Goal: Task Accomplishment & Management: Complete application form

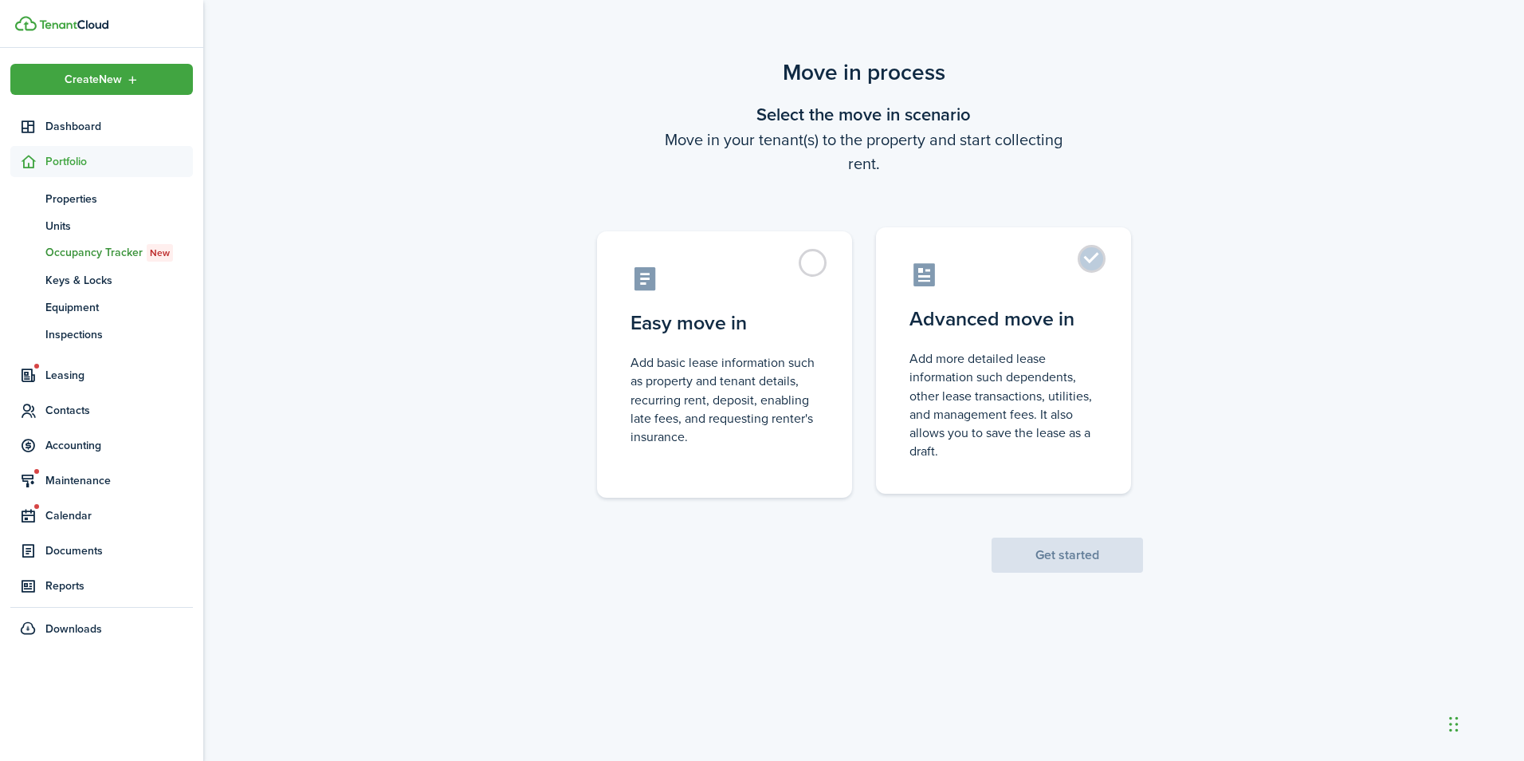
click at [984, 384] on control-radio-card-description "Add more detailed lease information such dependents, other lease transactions, …" at bounding box center [1004, 404] width 188 height 111
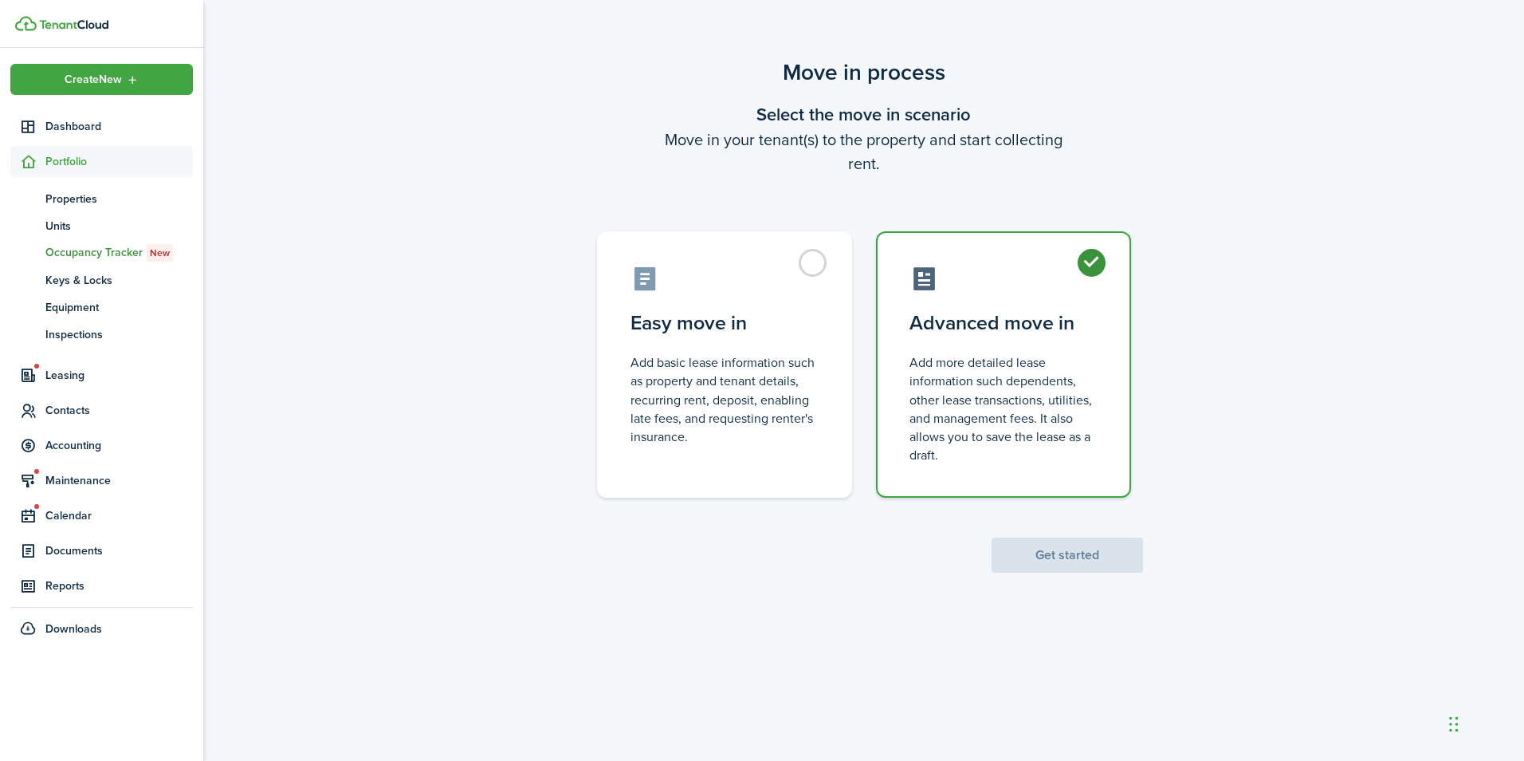
radio input "true"
click at [1059, 557] on button "Get started" at bounding box center [1067, 554] width 151 height 35
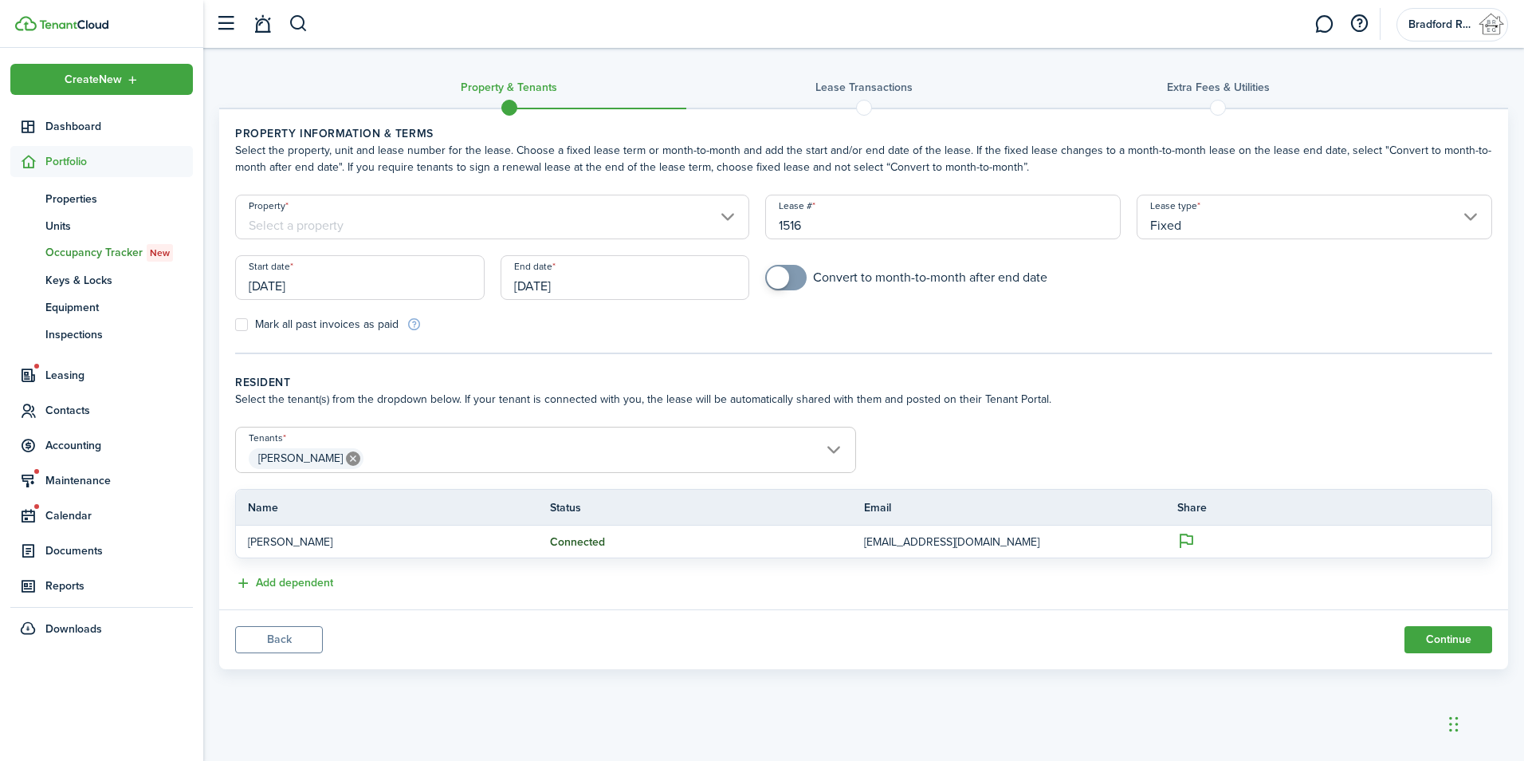
click at [325, 231] on input "Property" at bounding box center [492, 217] width 514 height 45
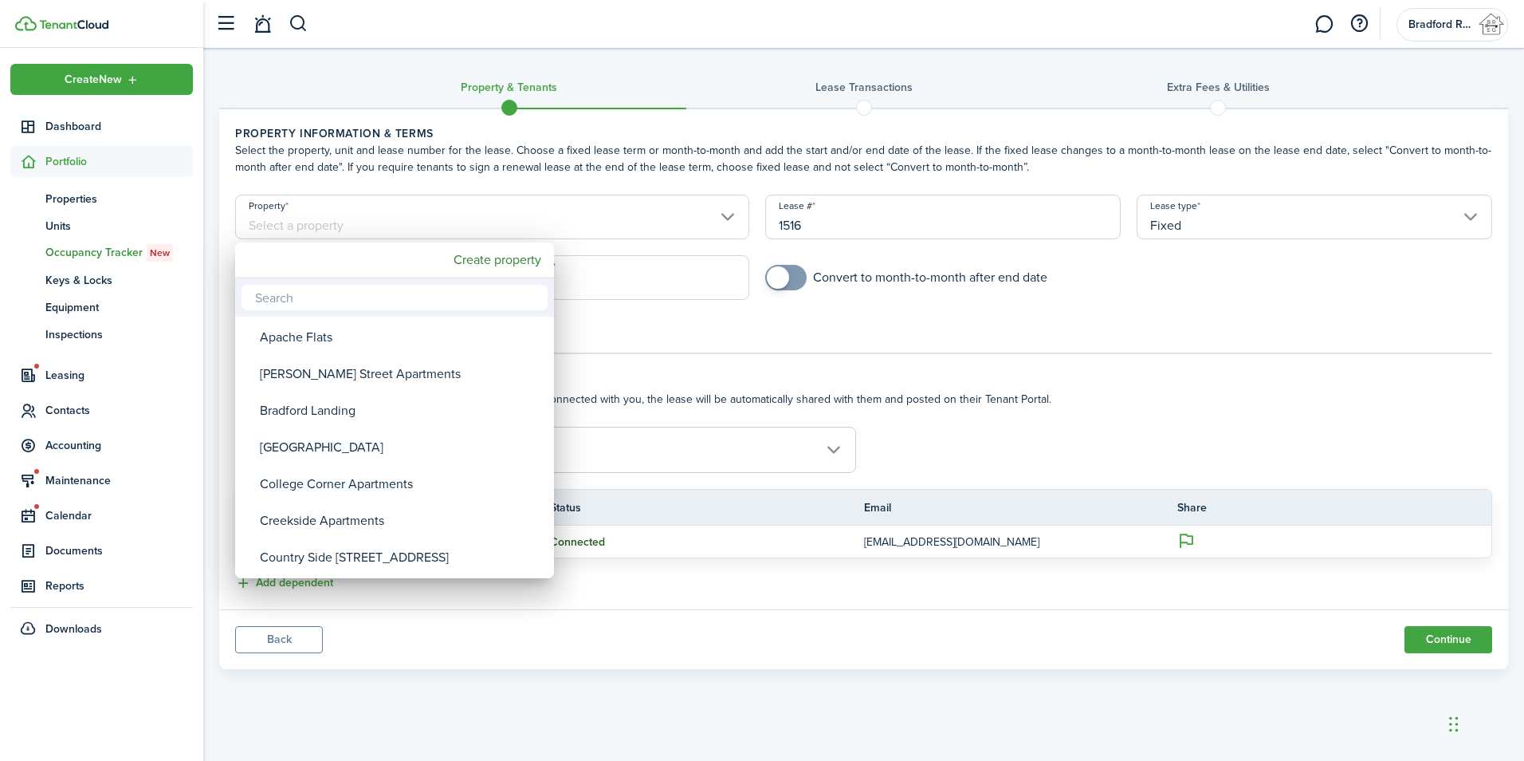
click at [329, 299] on input "text" at bounding box center [395, 298] width 306 height 26
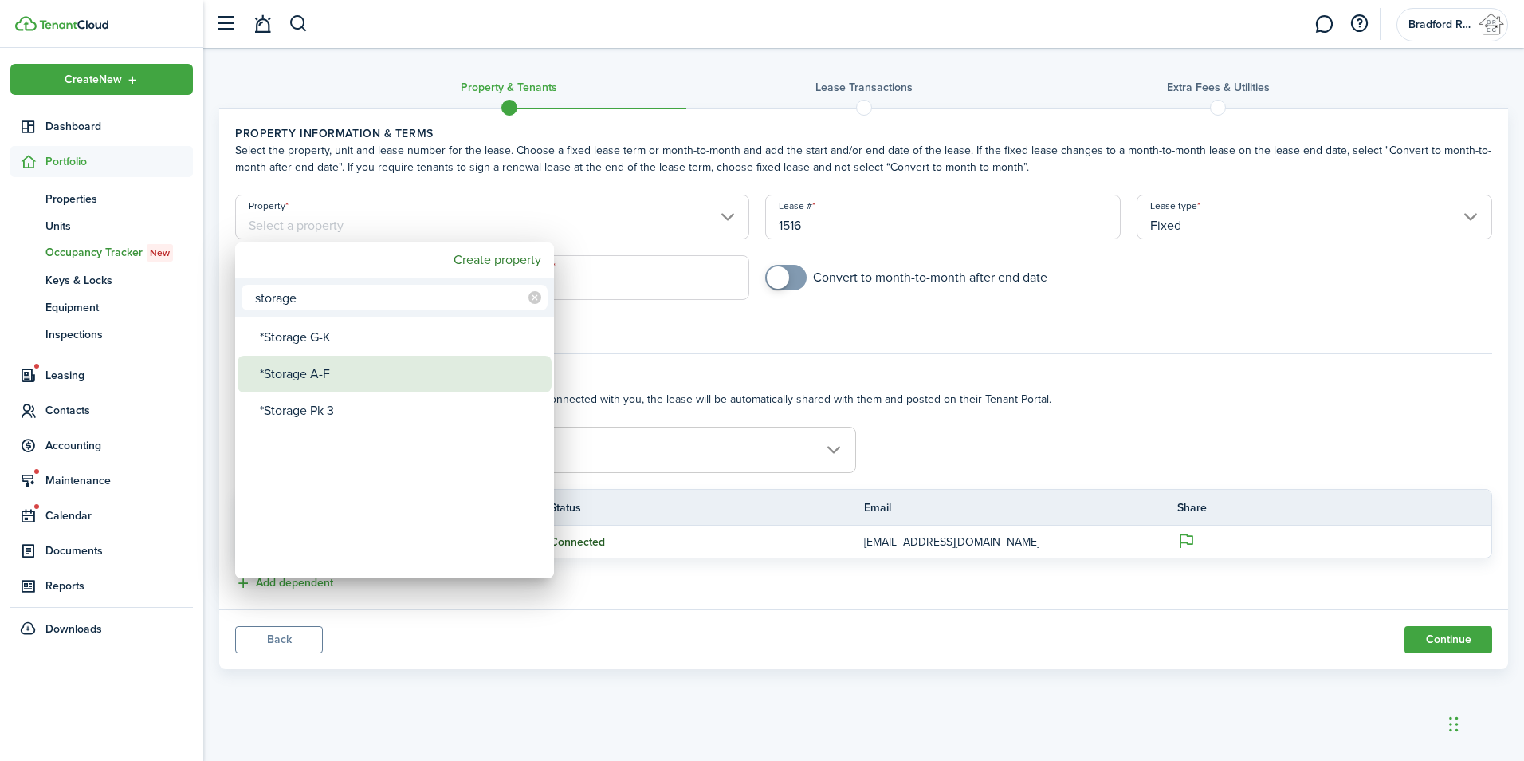
type input "storage"
click at [375, 382] on div "*Storage A-F" at bounding box center [401, 374] width 282 height 37
type input "*Storage A-F"
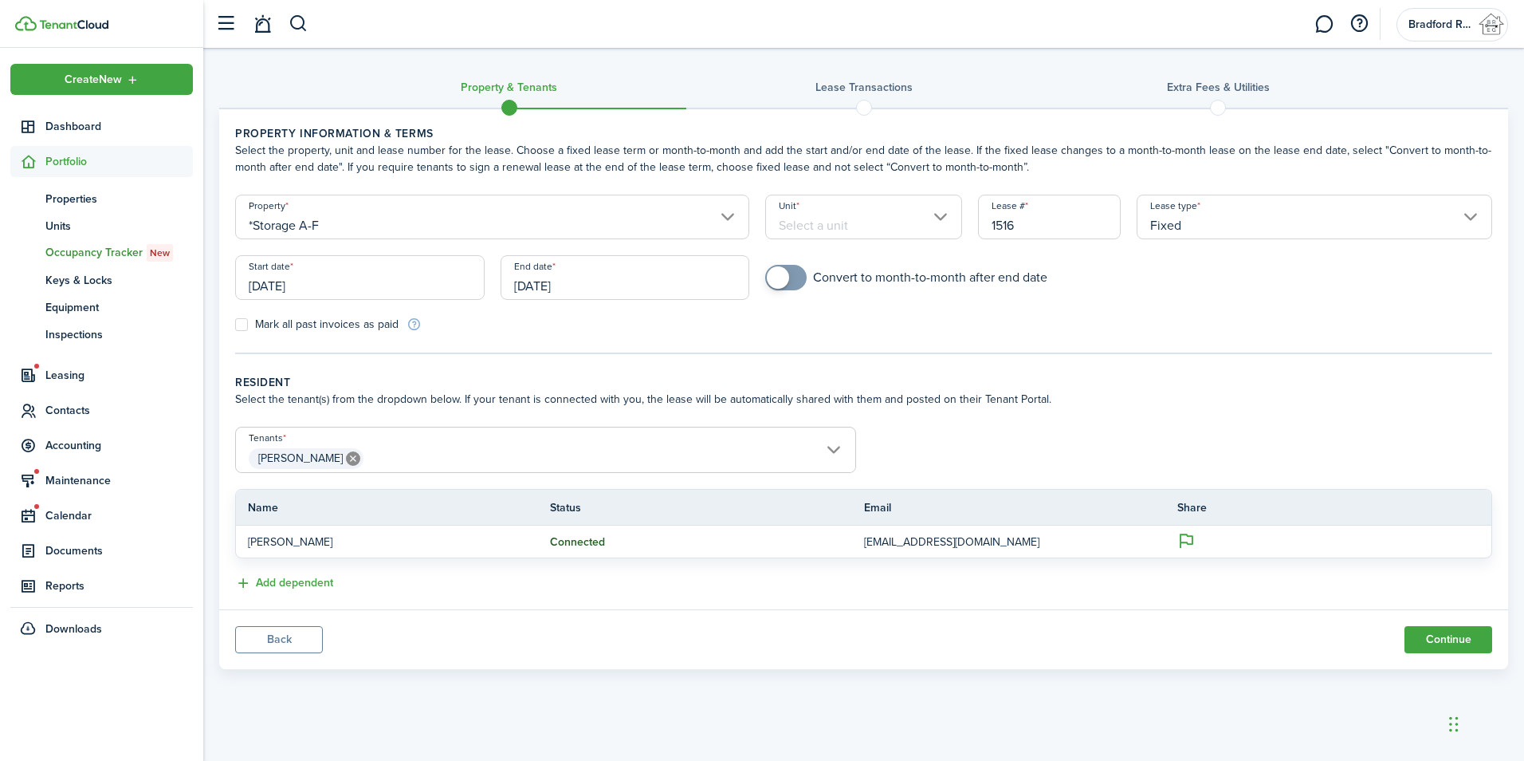
click at [922, 219] on input "Unit" at bounding box center [863, 217] width 196 height 45
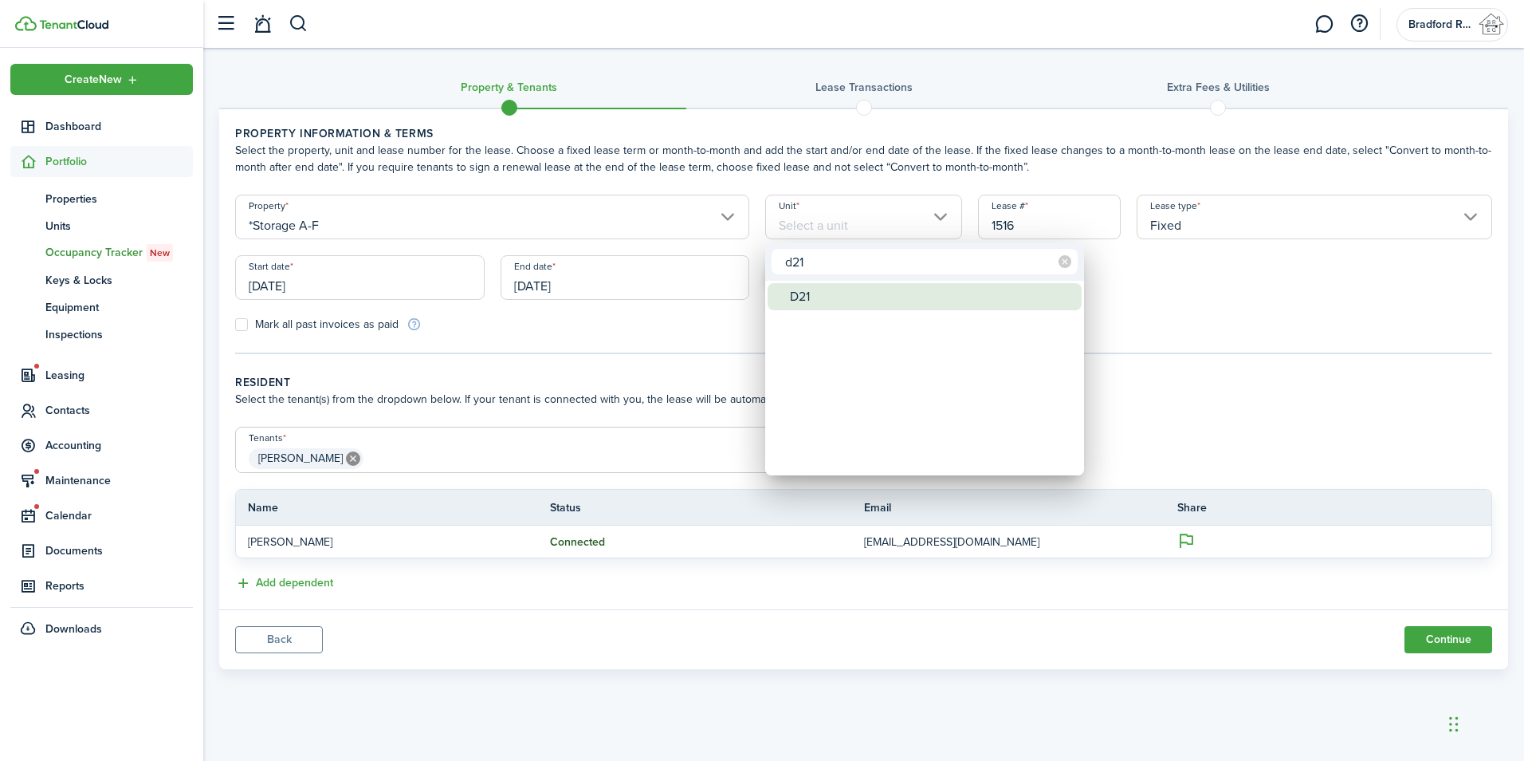
type input "d21"
click at [869, 305] on div "D21" at bounding box center [931, 296] width 282 height 27
type input "D21"
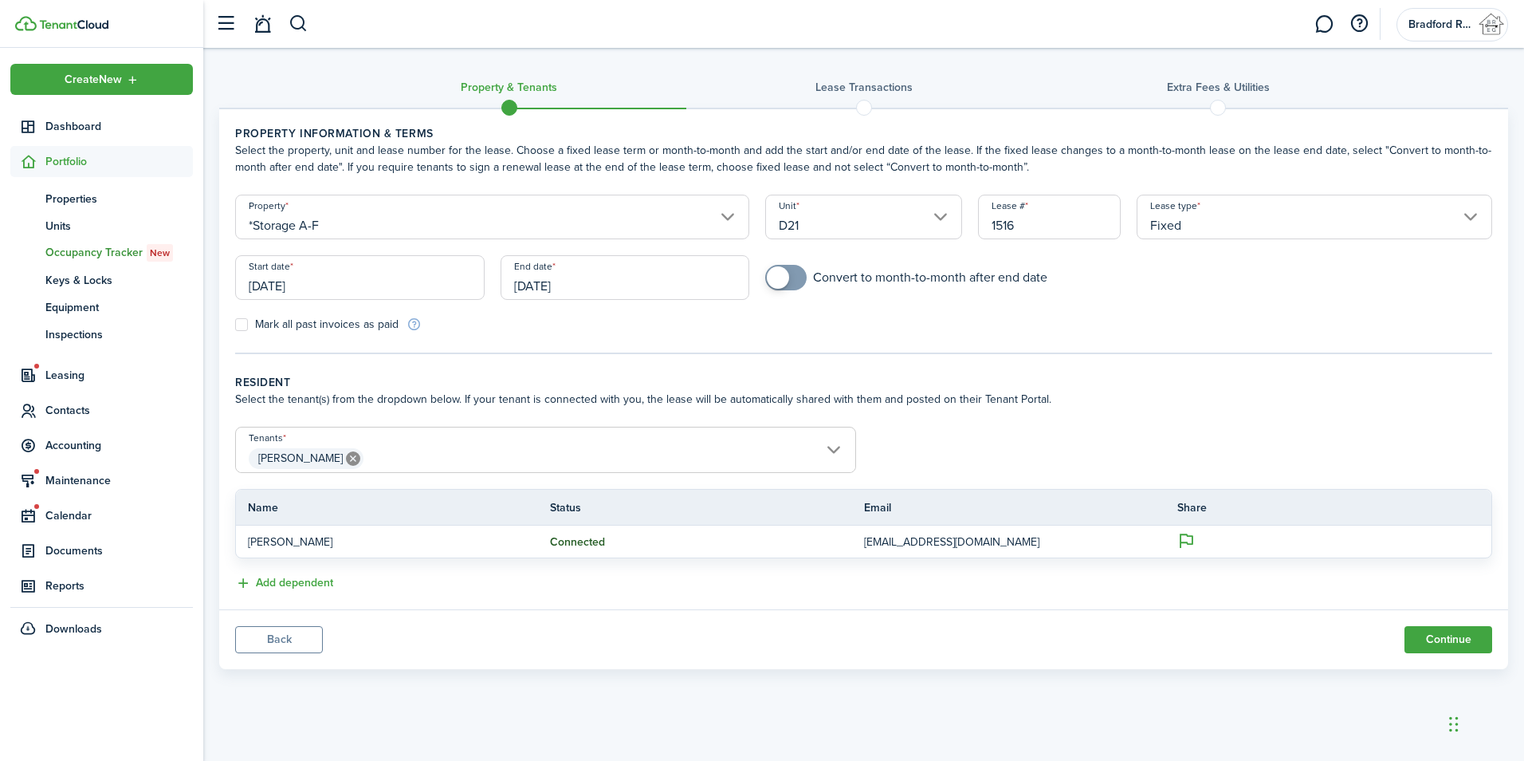
click at [1238, 230] on input "Fixed" at bounding box center [1315, 217] width 356 height 45
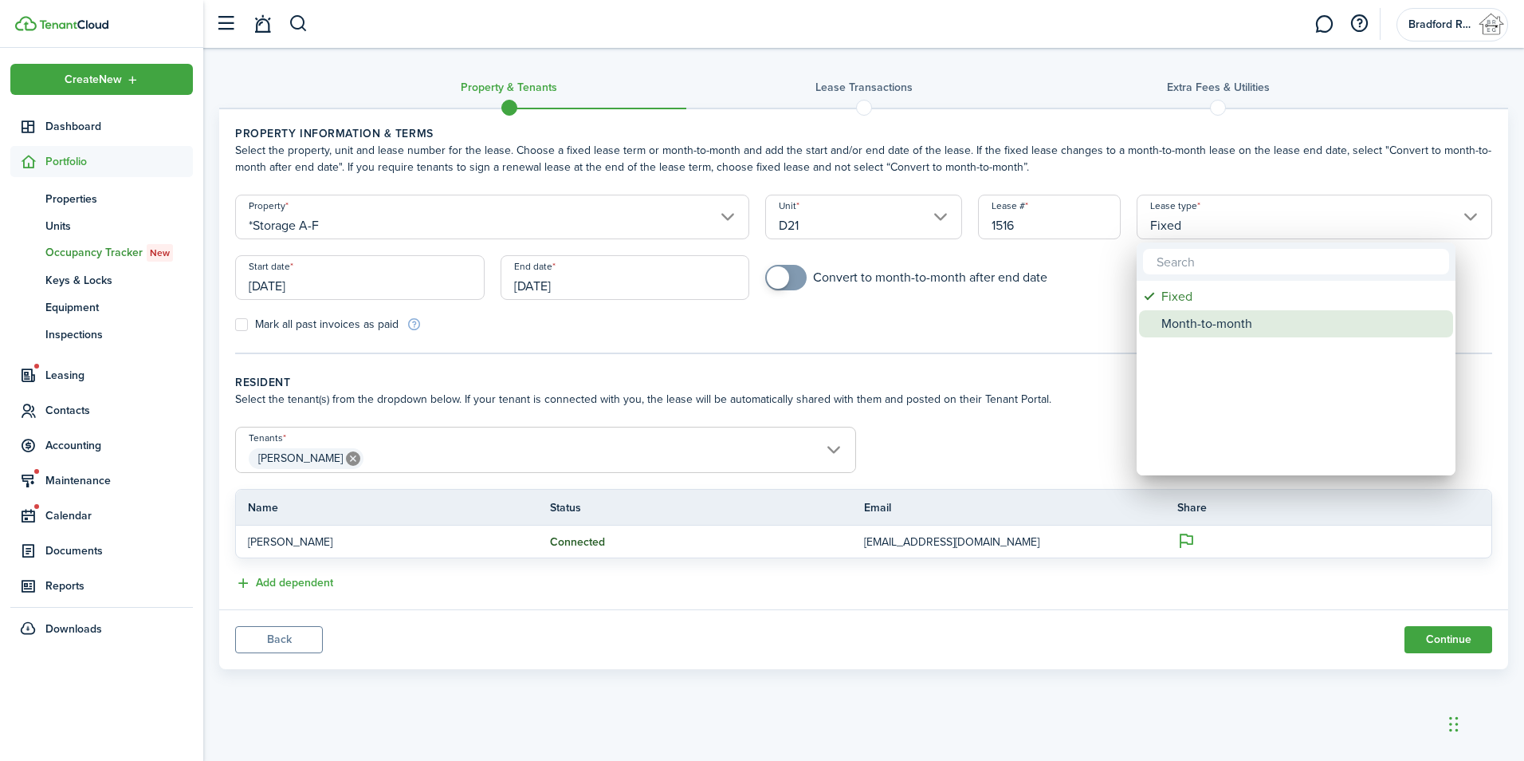
click at [1210, 325] on div "Month-to-month" at bounding box center [1303, 323] width 282 height 27
type input "Month-to-month"
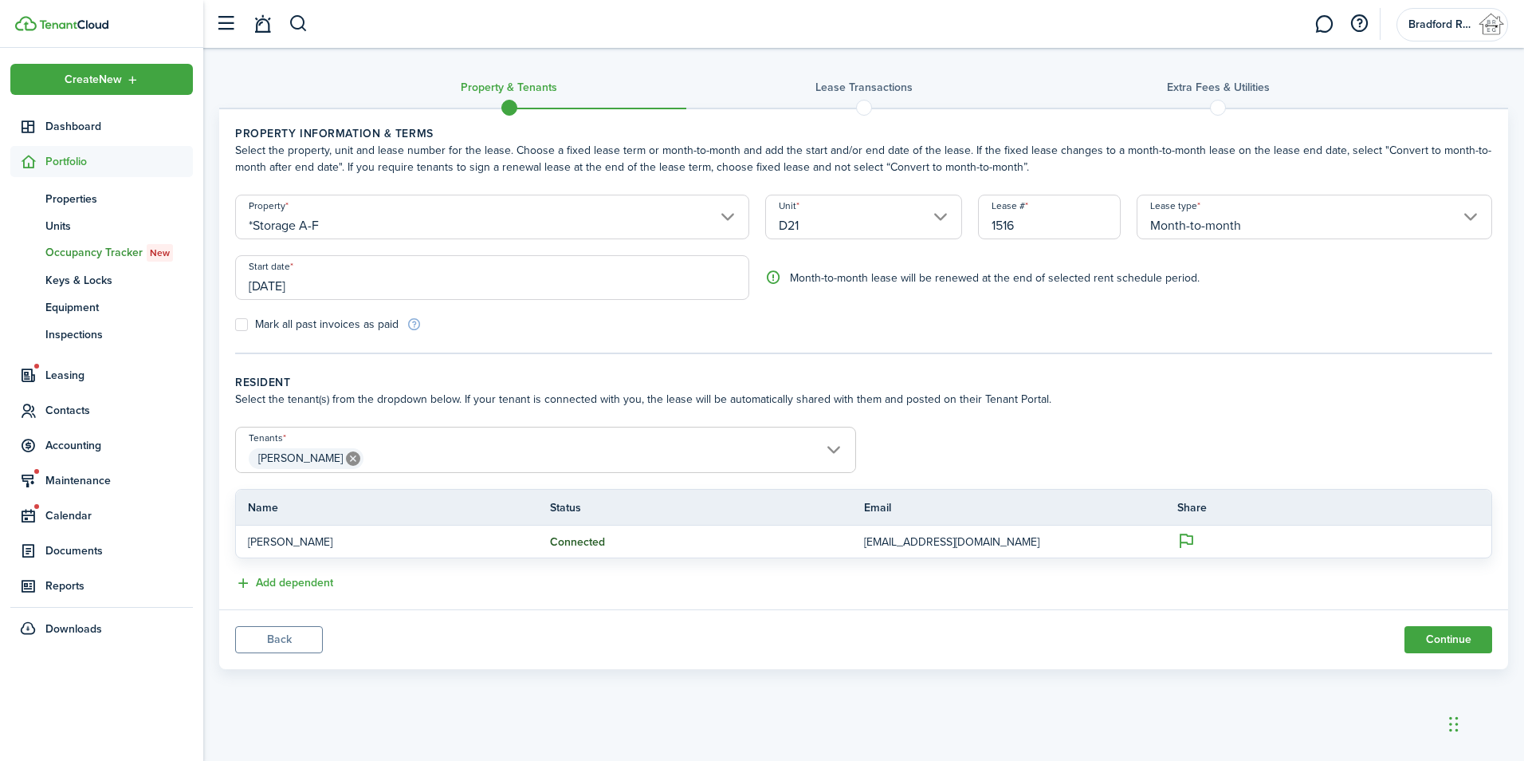
click at [369, 284] on input "[DATE]" at bounding box center [492, 277] width 514 height 45
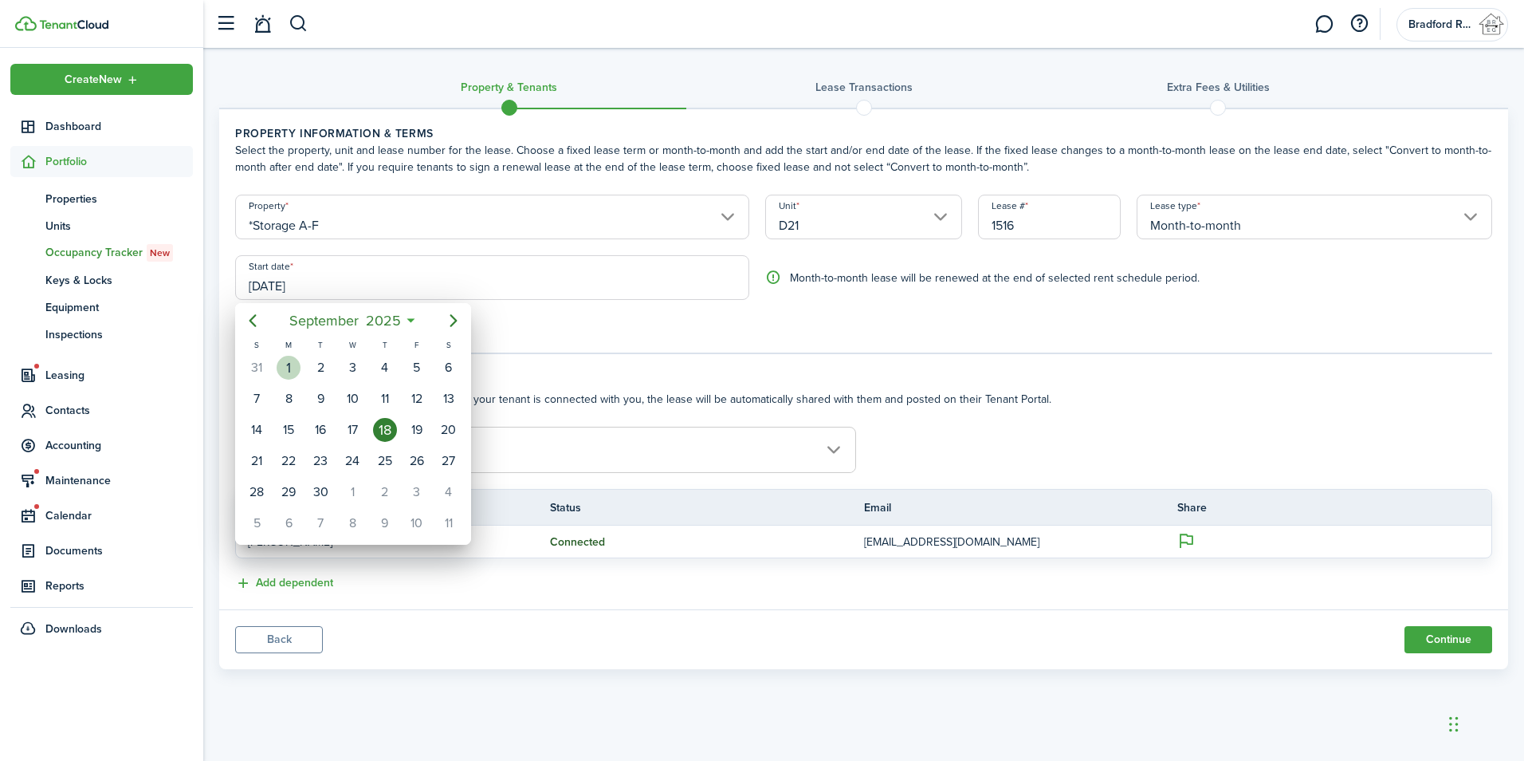
click at [287, 368] on div "1" at bounding box center [289, 368] width 24 height 24
type input "[DATE]"
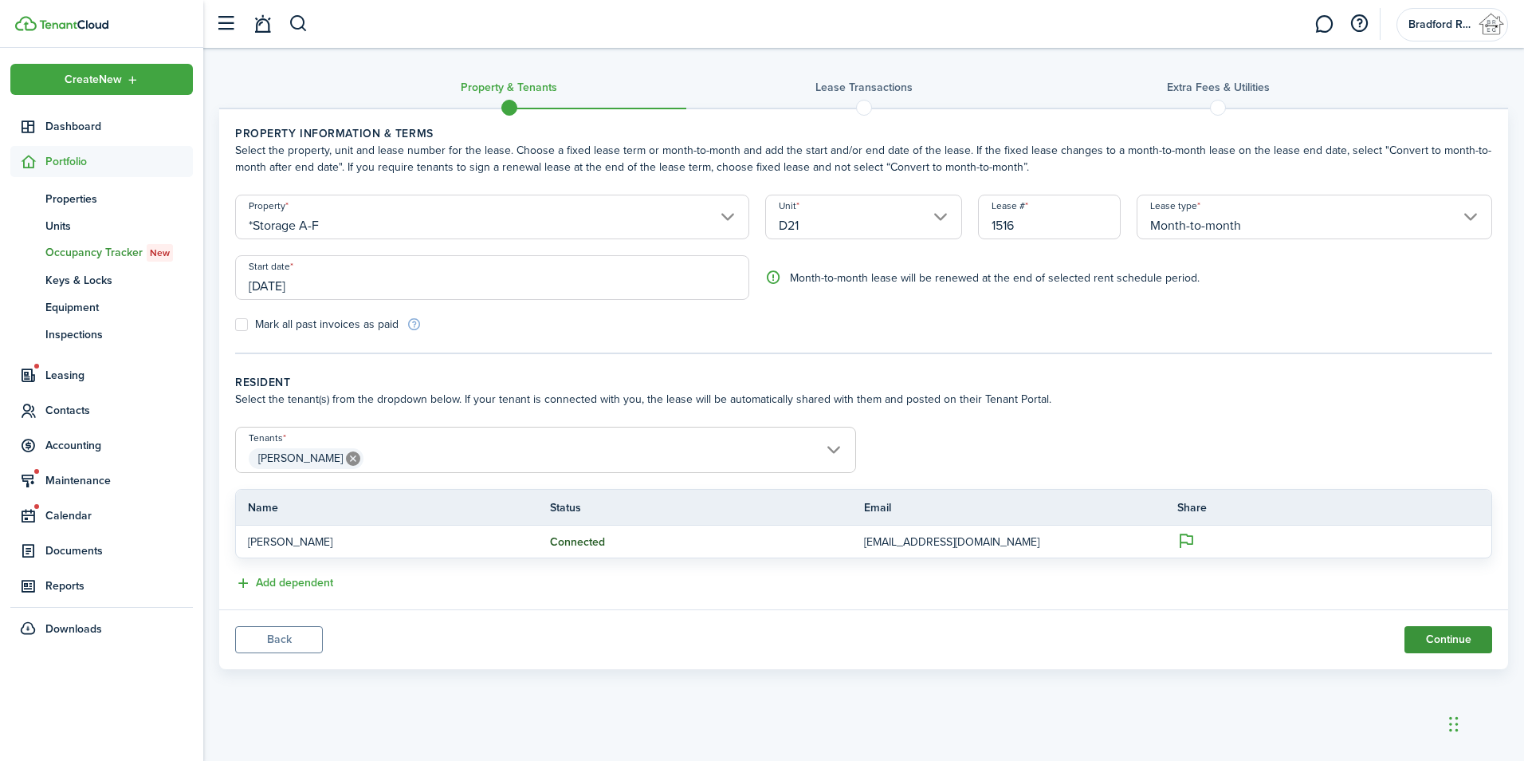
click at [1464, 642] on button "Continue" at bounding box center [1449, 639] width 88 height 27
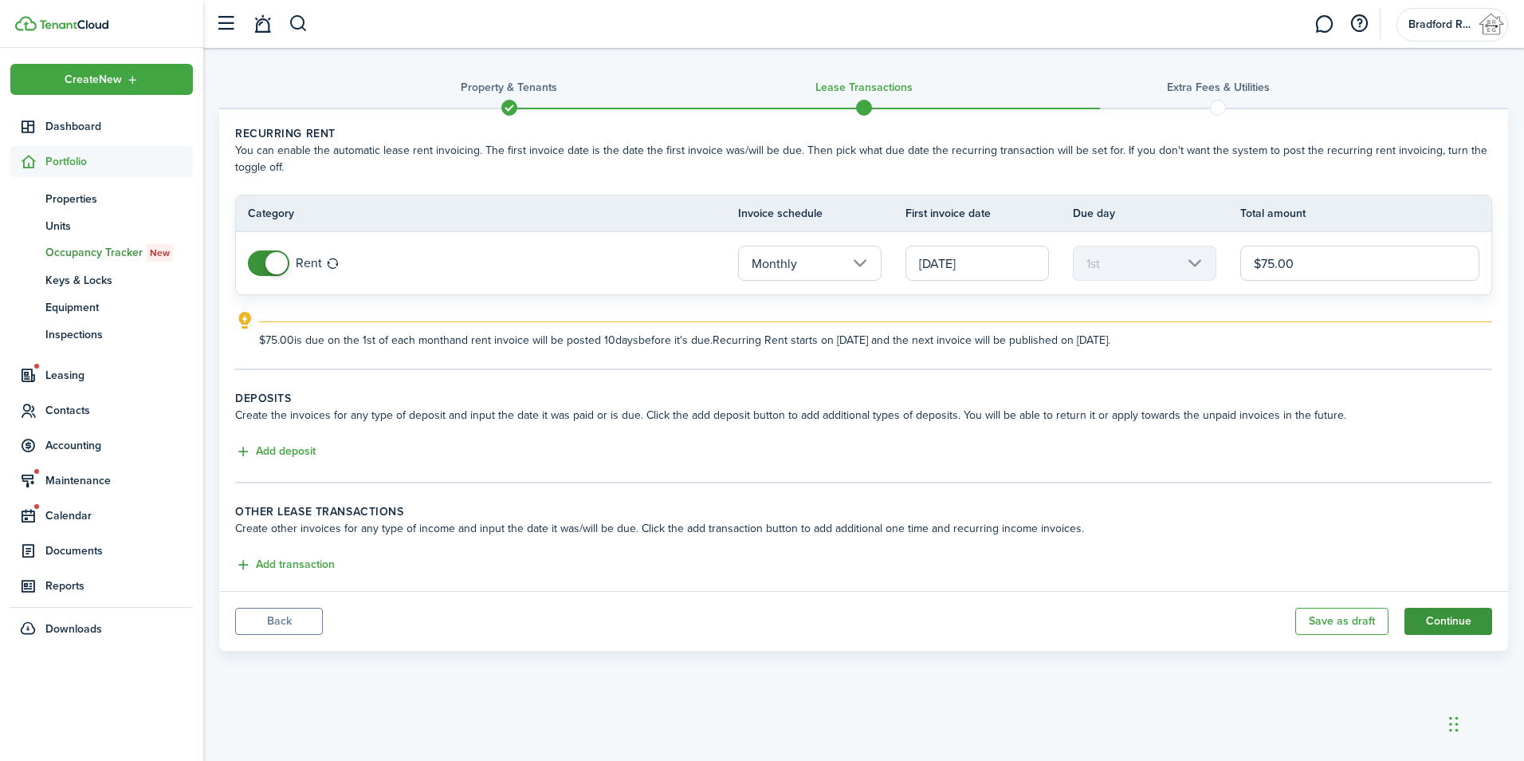
click at [1430, 619] on button "Continue" at bounding box center [1449, 621] width 88 height 27
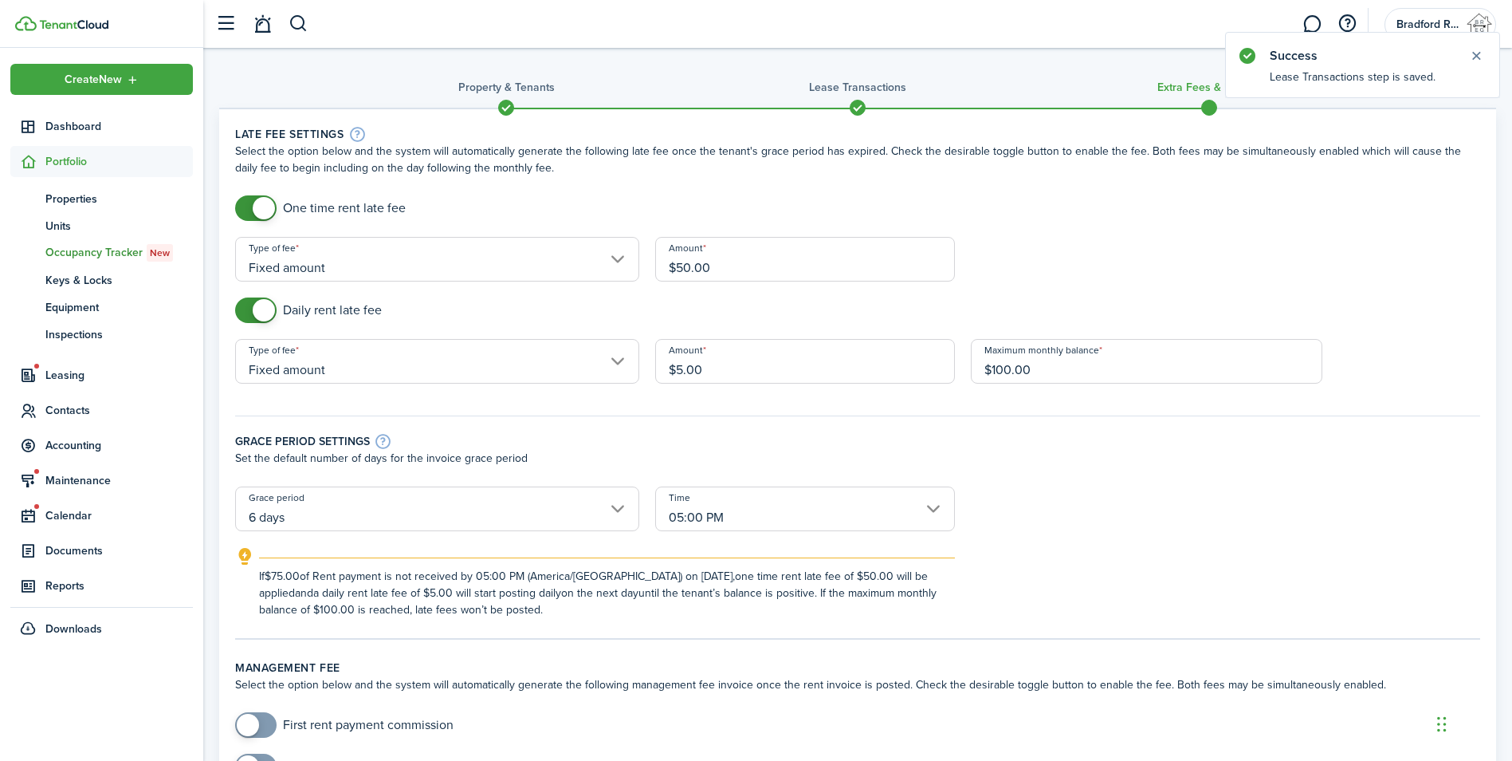
click at [576, 269] on input "Fixed amount" at bounding box center [437, 259] width 404 height 45
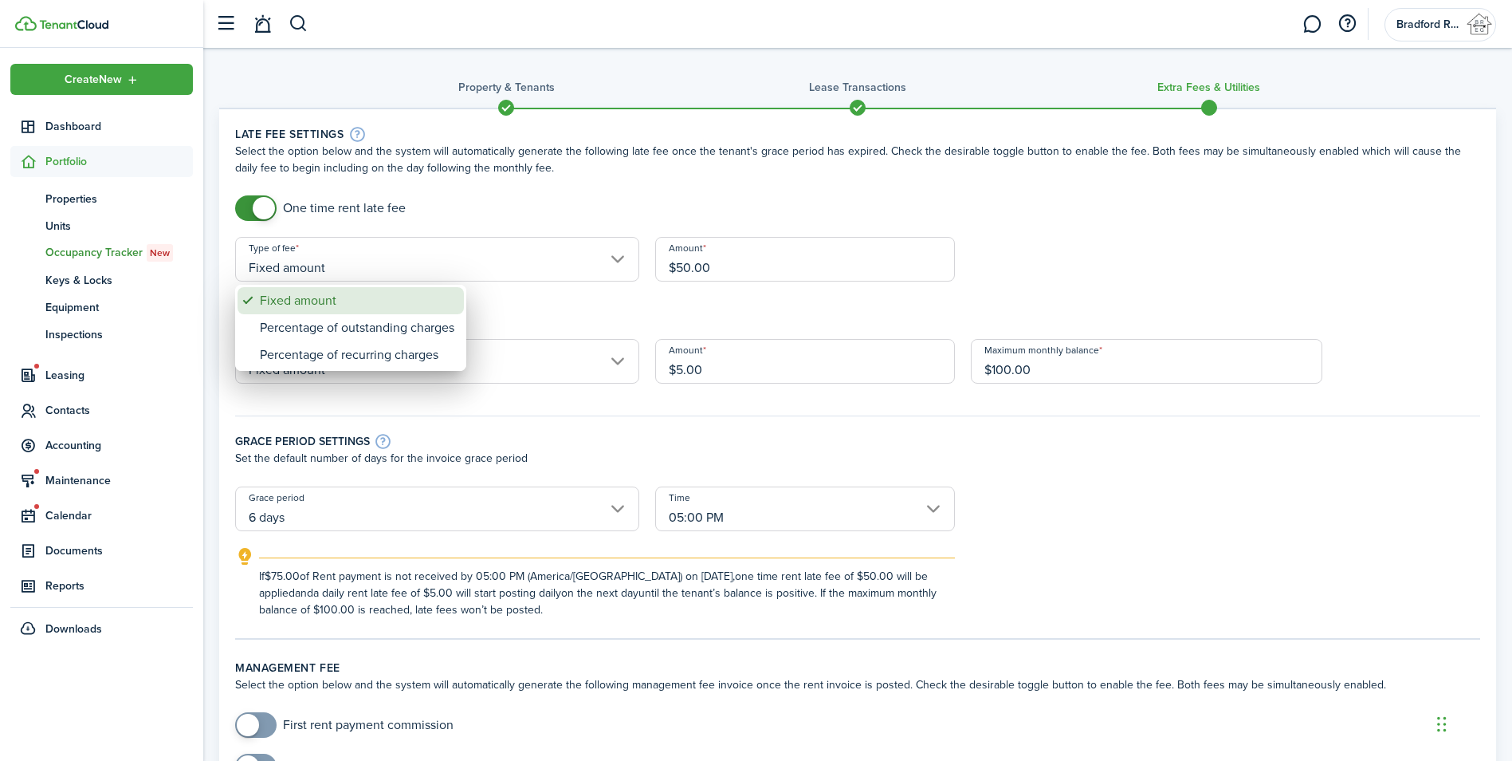
click at [312, 305] on div "Fixed amount" at bounding box center [357, 300] width 195 height 27
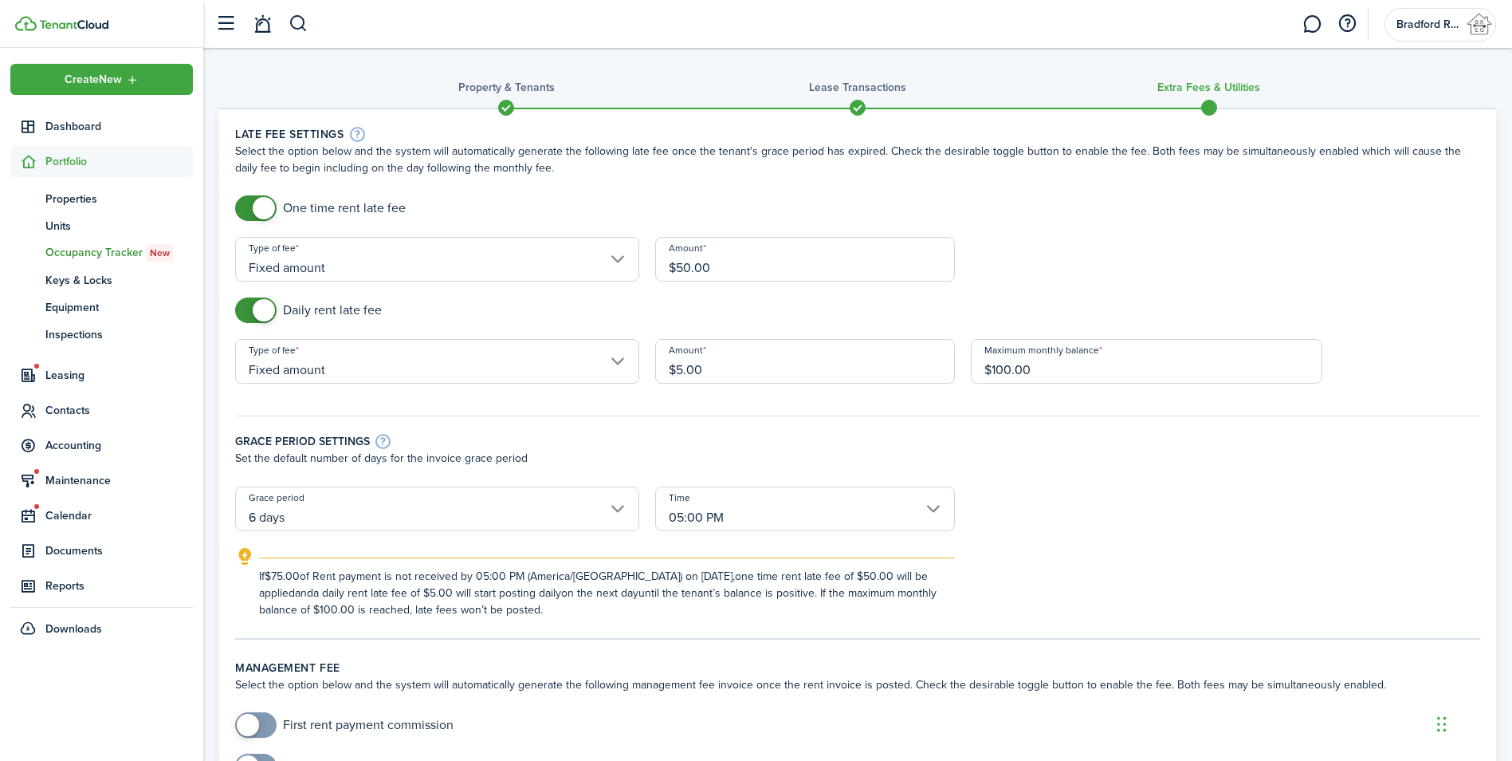
drag, startPoint x: 723, startPoint y: 270, endPoint x: 544, endPoint y: 254, distance: 180.2
click at [567, 258] on form "One time rent late fee Type of fee Fixed amount Amount $50.00 Daily rent late f…" at bounding box center [857, 406] width 1261 height 423
type input "$35.00"
checkbox input "false"
click at [248, 313] on span at bounding box center [256, 310] width 16 height 26
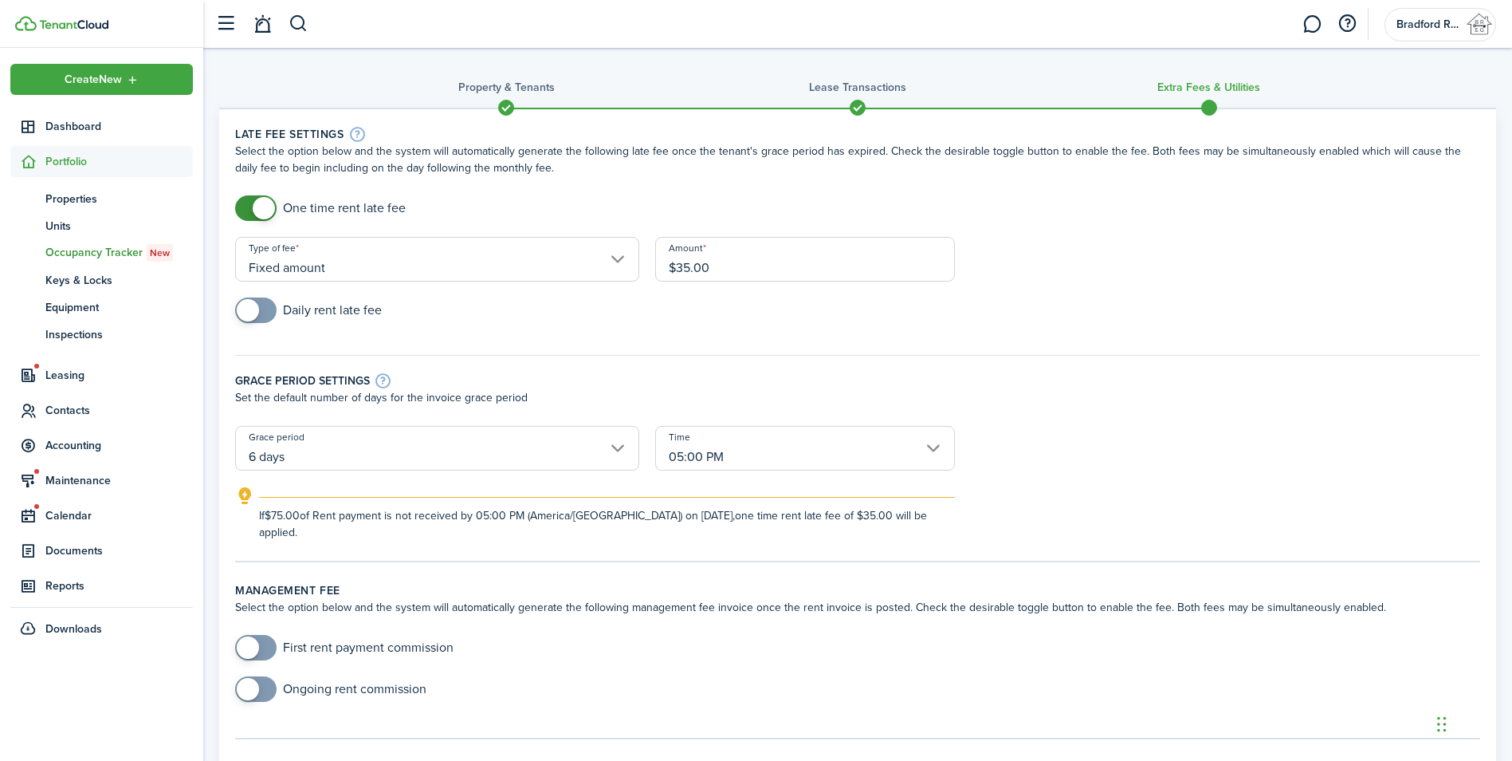
click at [332, 441] on input "6 days" at bounding box center [437, 448] width 404 height 45
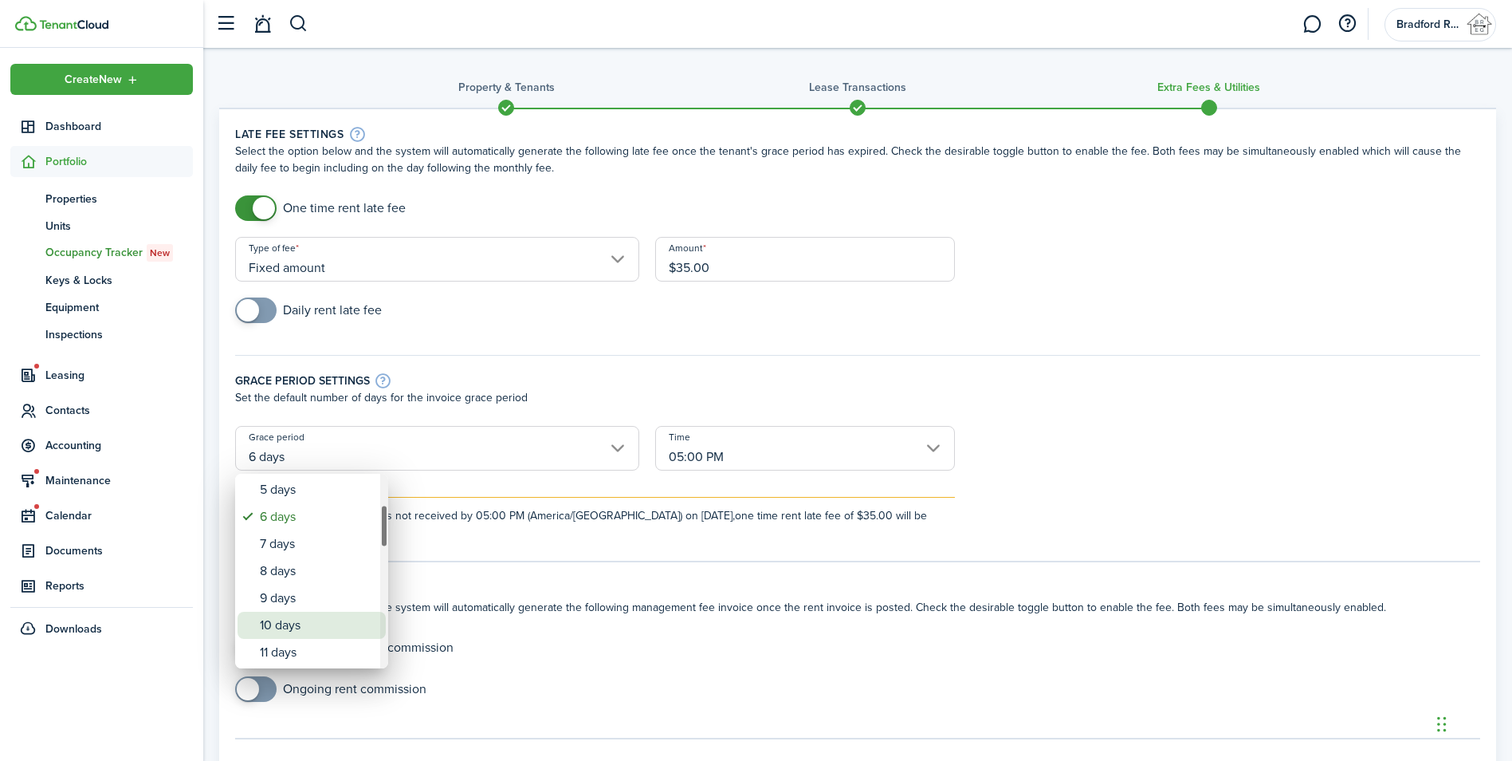
click at [286, 621] on div "10 days" at bounding box center [318, 625] width 116 height 27
type input "10 days"
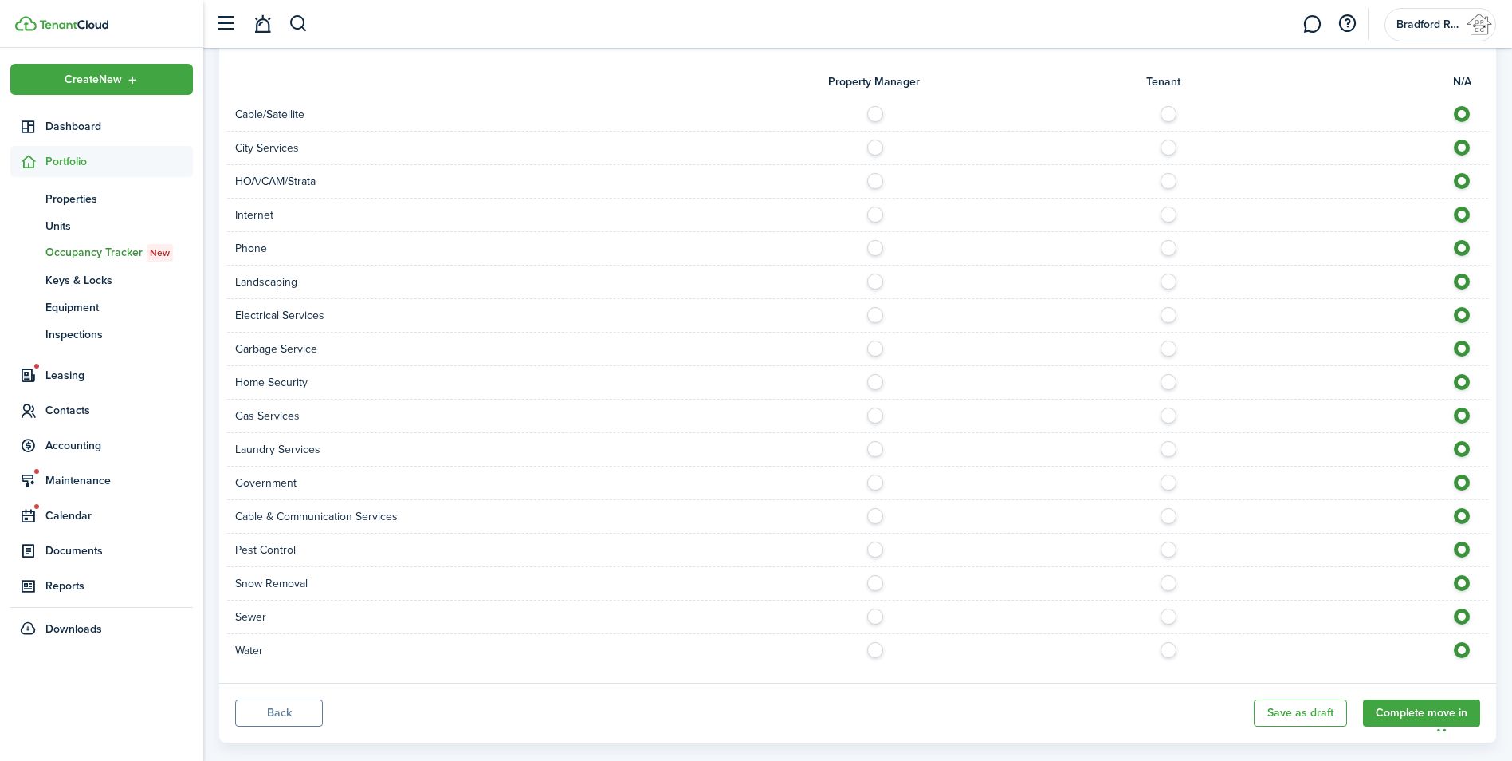
scroll to position [1141, 0]
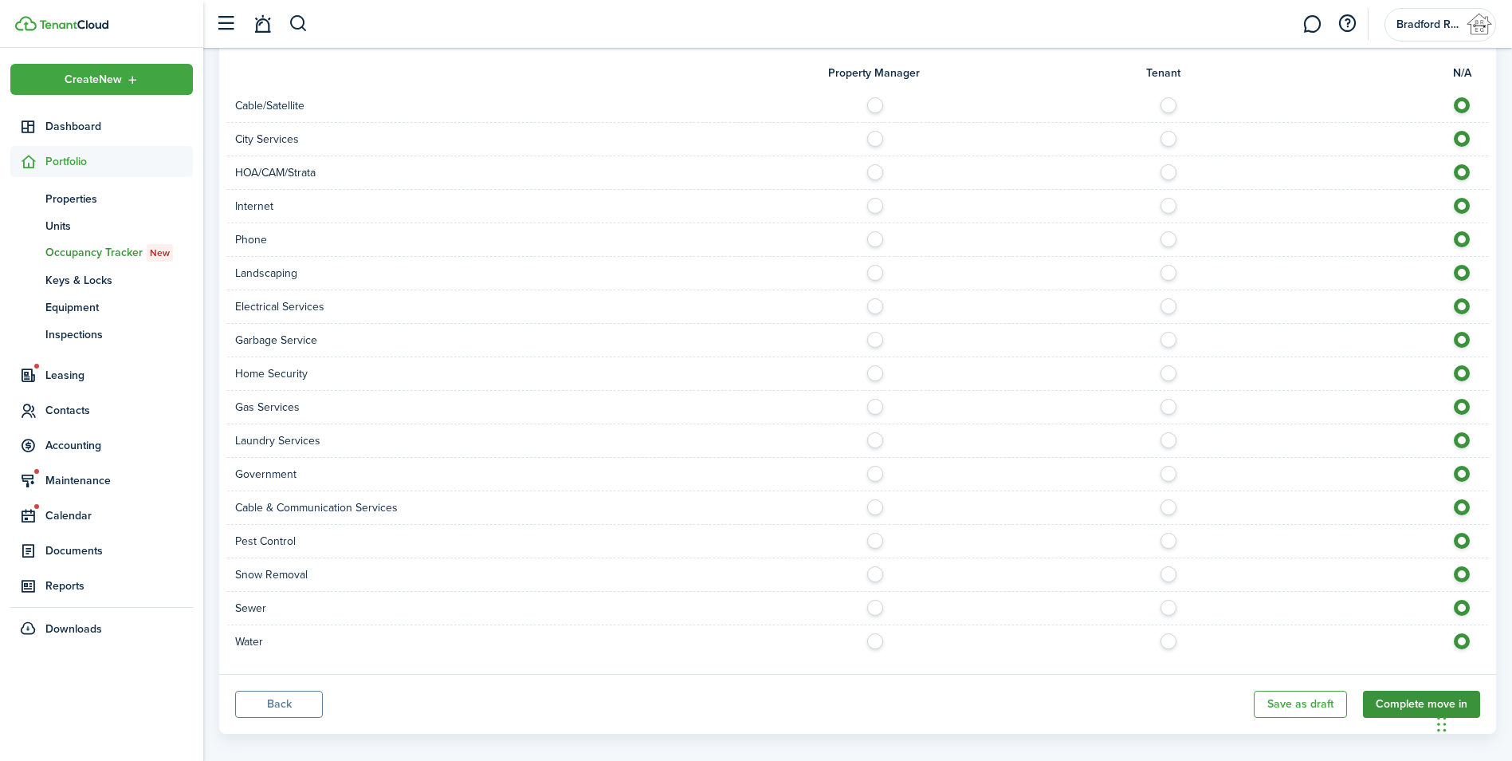
click at [1413, 690] on button "Complete move in" at bounding box center [1421, 703] width 117 height 27
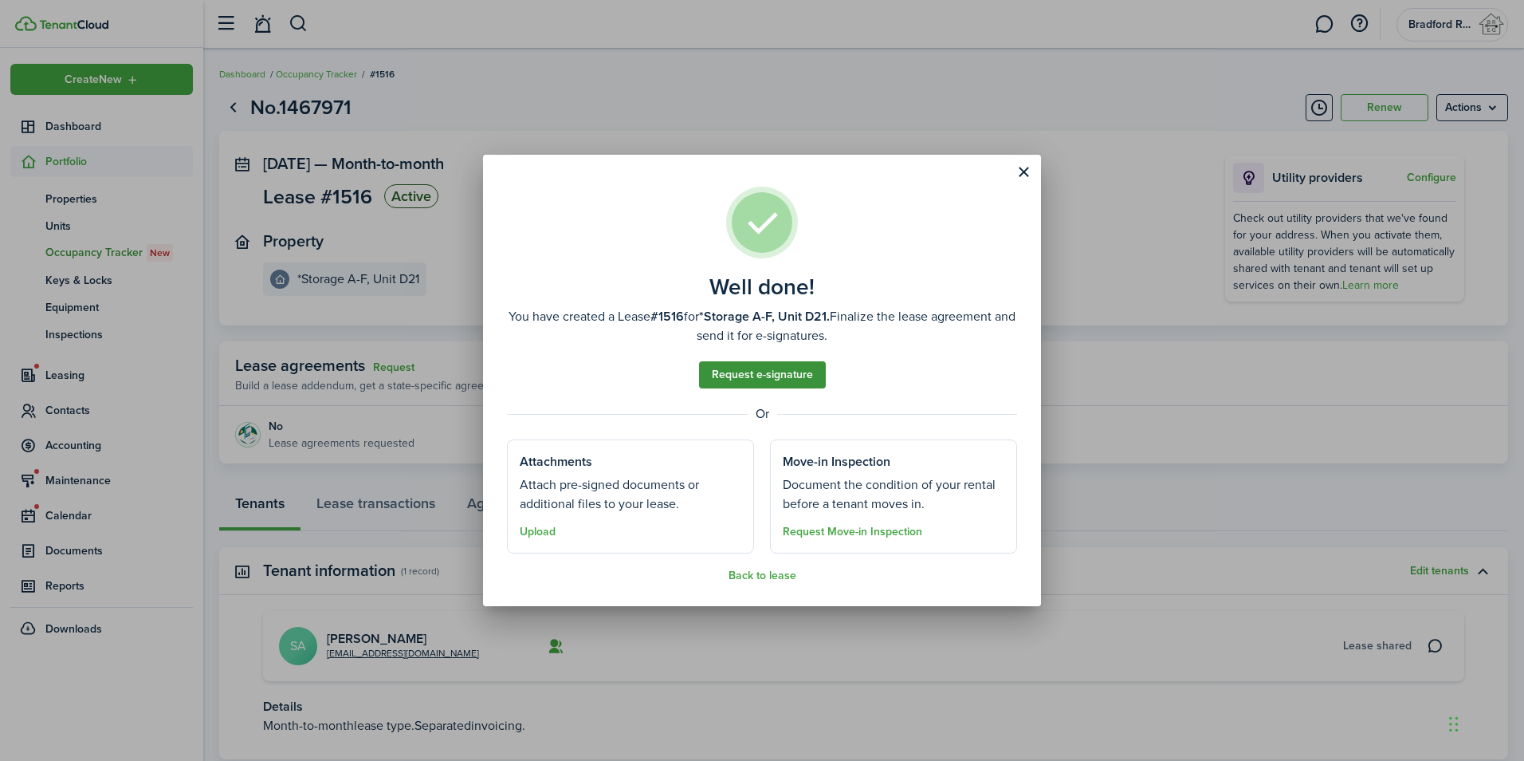
click at [784, 378] on link "Request e-signature" at bounding box center [762, 374] width 127 height 27
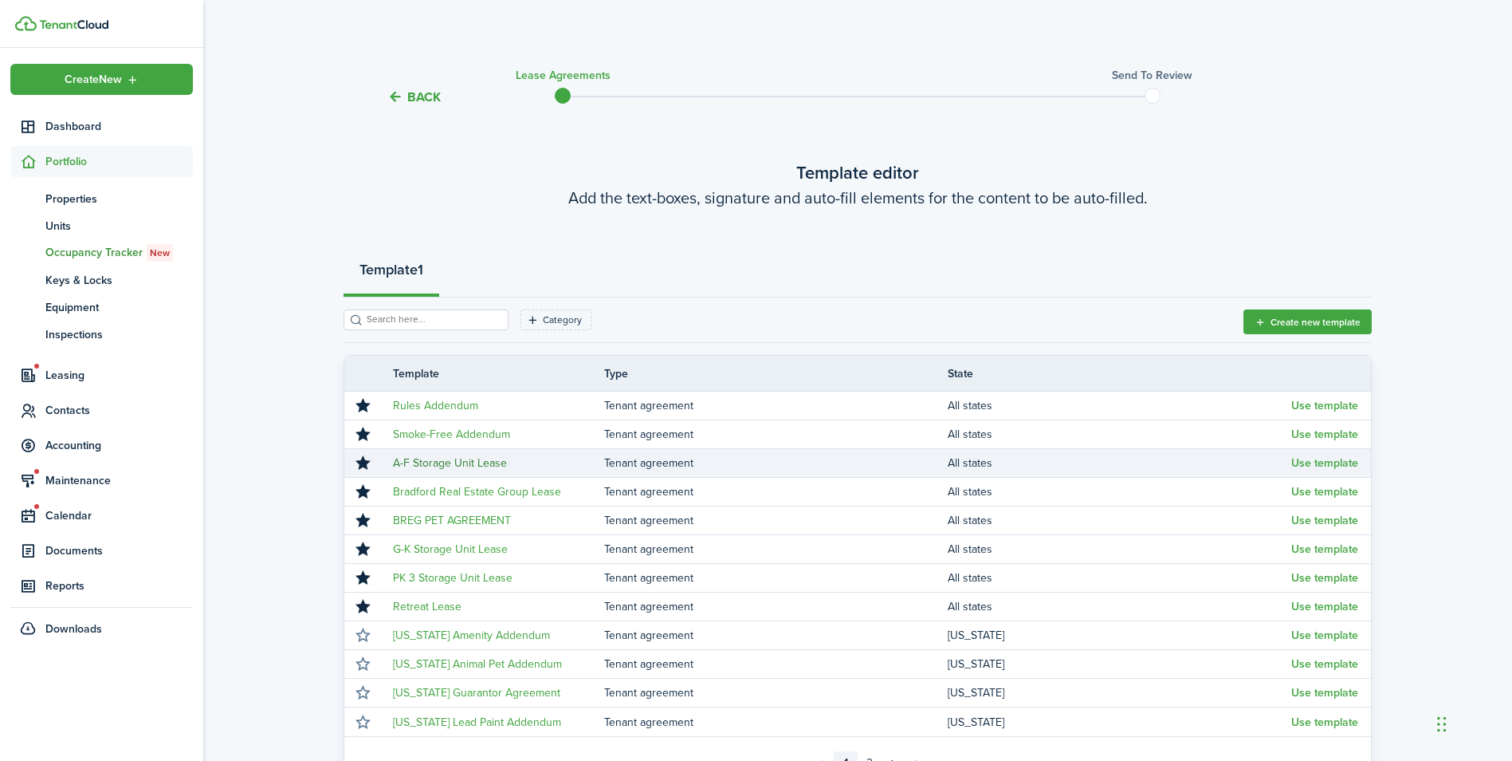
click at [454, 462] on link "A-F Storage Unit Lease" at bounding box center [450, 462] width 114 height 17
click at [1324, 466] on button "Use template" at bounding box center [1325, 463] width 67 height 13
